Goal: Navigation & Orientation: Find specific page/section

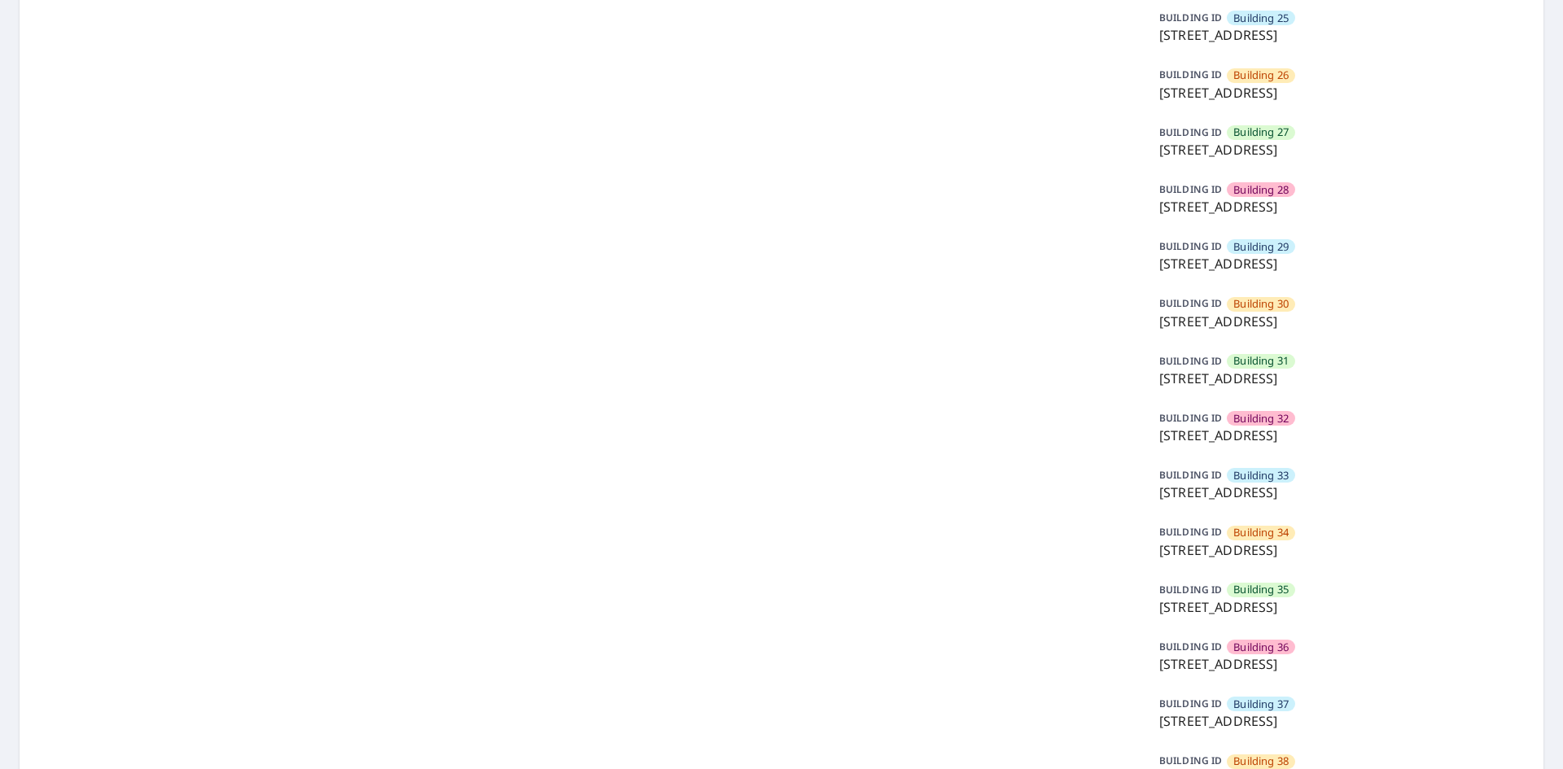
scroll to position [1640, 0]
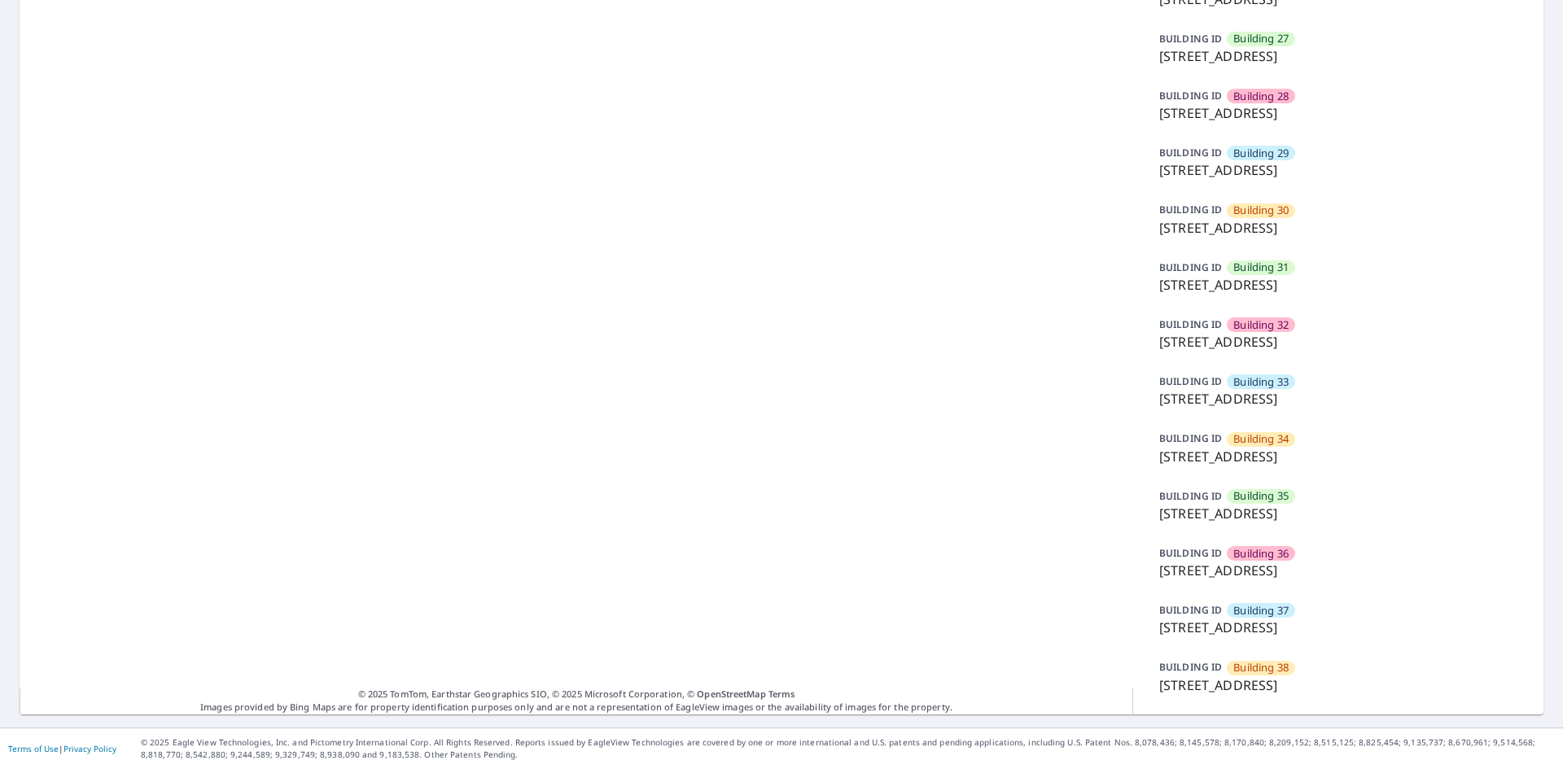
click at [1214, 670] on div "BUILDING [GEOGRAPHIC_DATA][STREET_ADDRESS]" at bounding box center [1338, 676] width 371 height 49
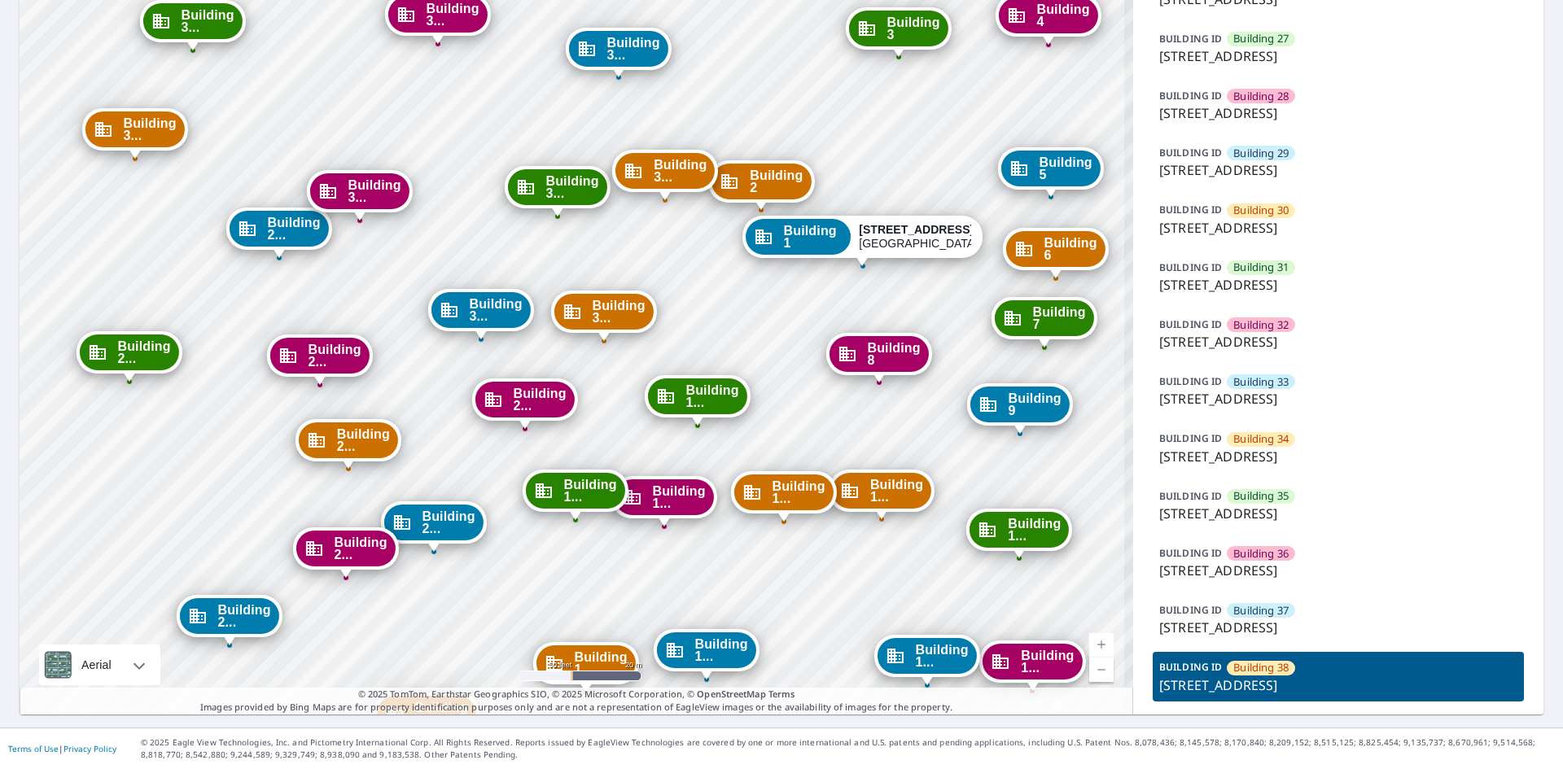
drag, startPoint x: 633, startPoint y: 493, endPoint x: 537, endPoint y: 634, distance: 170.0
click at [617, 312] on span "Building 3..." at bounding box center [618, 312] width 53 height 24
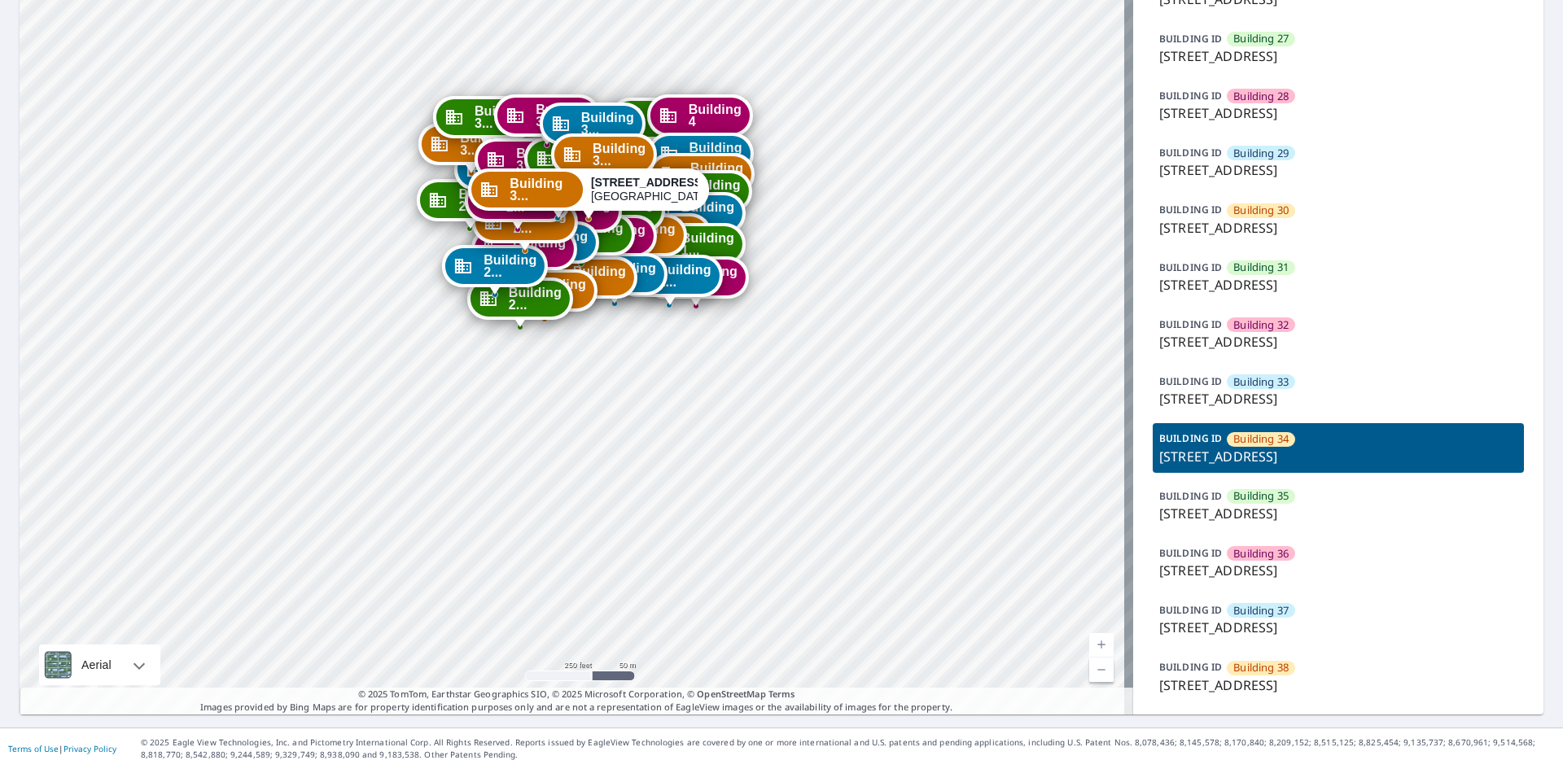
click at [1233, 668] on span "Building 38" at bounding box center [1260, 667] width 55 height 15
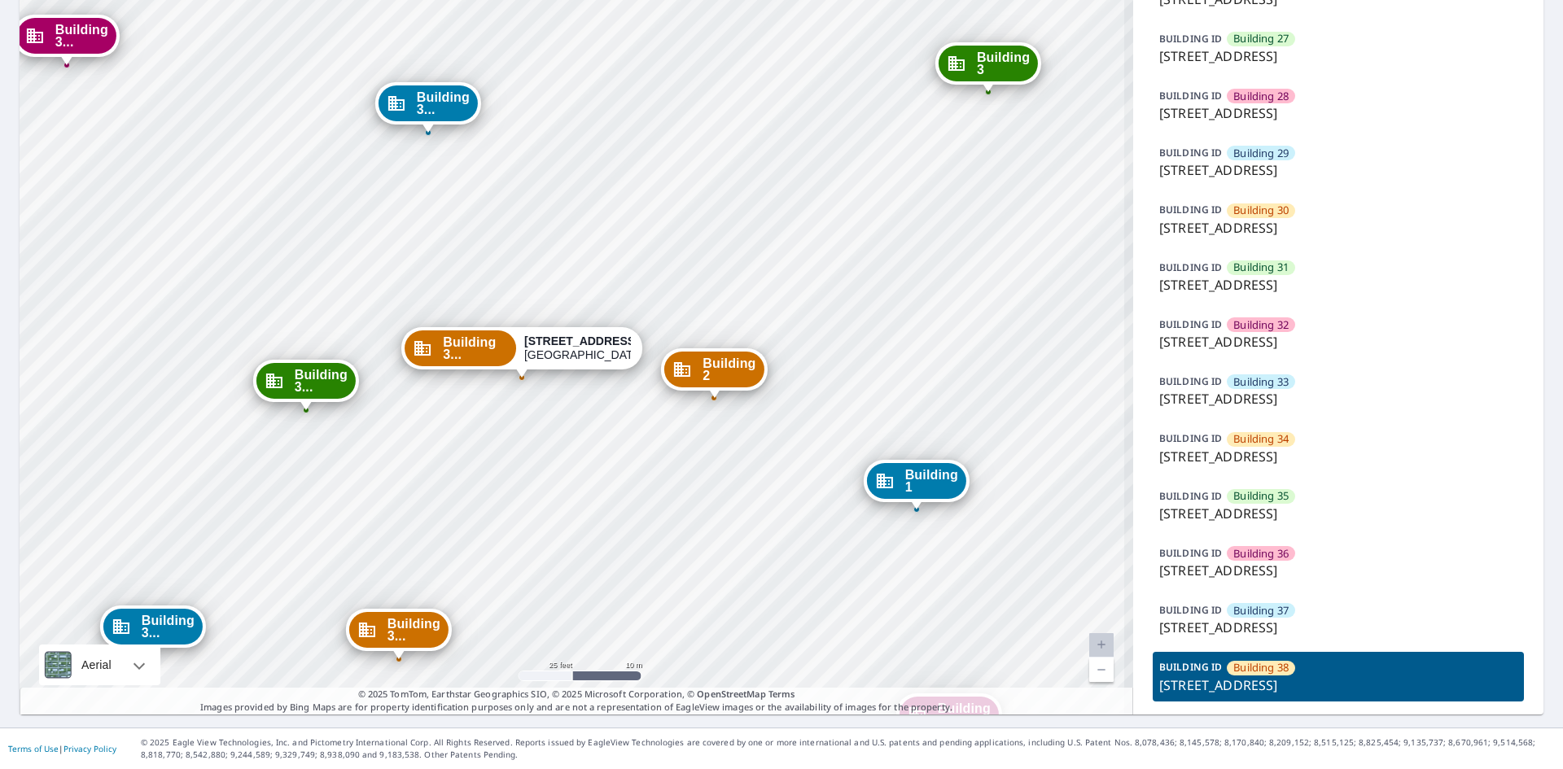
drag, startPoint x: 596, startPoint y: 310, endPoint x: 680, endPoint y: 232, distance: 114.6
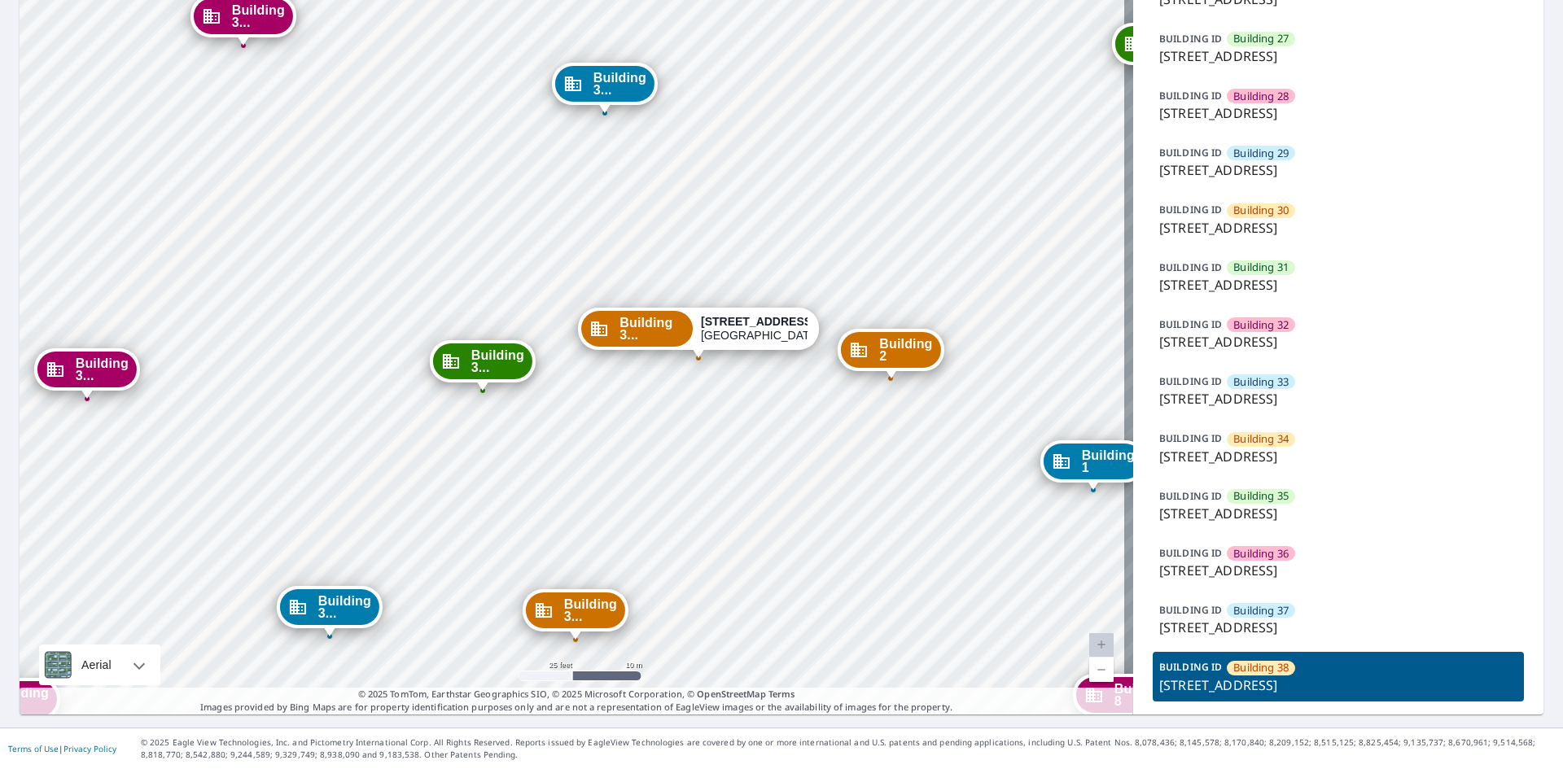
drag, startPoint x: 708, startPoint y: 428, endPoint x: 722, endPoint y: 437, distance: 16.5
